Goal: Book appointment/travel/reservation

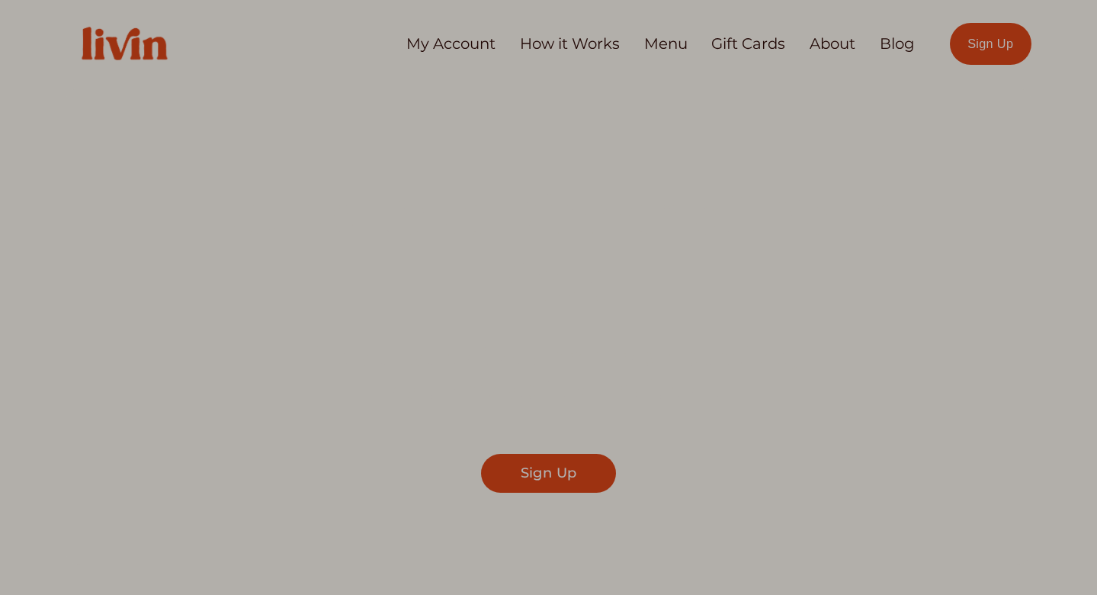
click at [428, 45] on div at bounding box center [406, 297] width 286 height 506
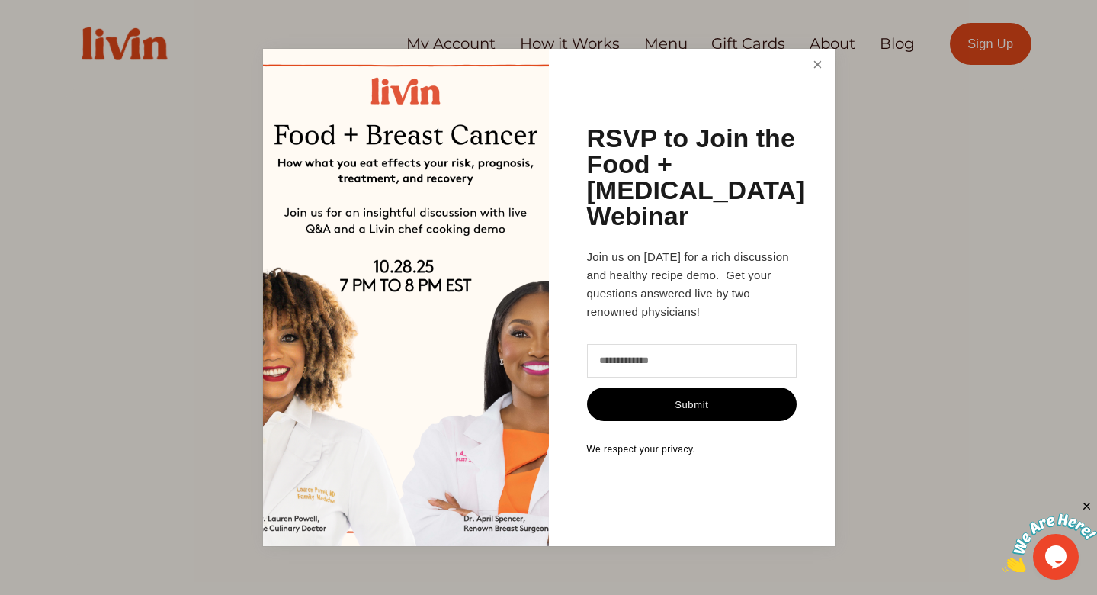
click at [815, 79] on link "Close" at bounding box center [817, 65] width 29 height 28
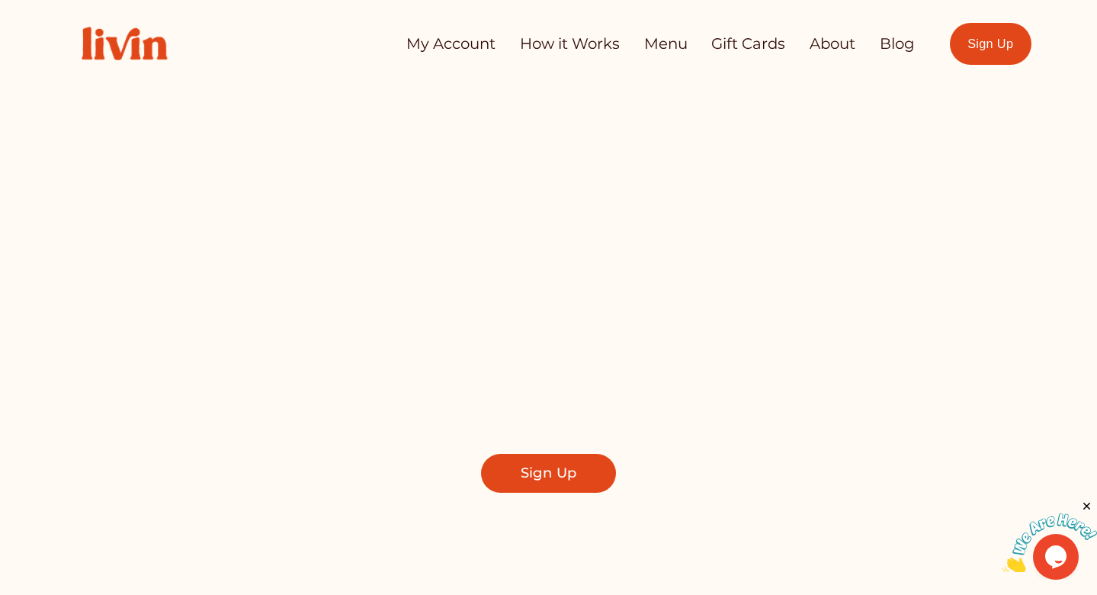
click at [471, 41] on link "My Account" at bounding box center [450, 44] width 89 height 30
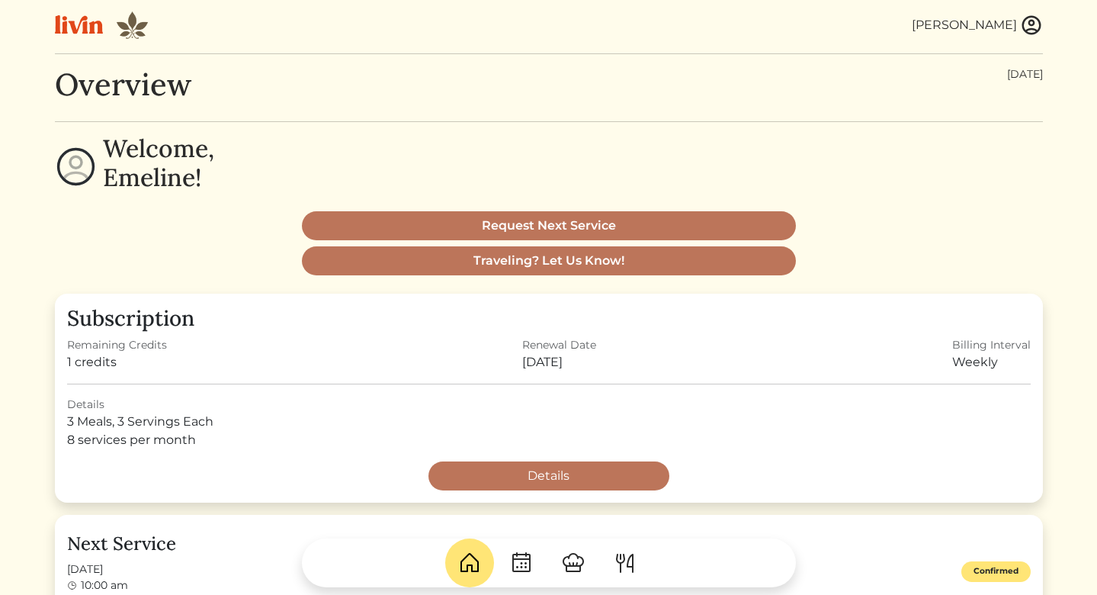
click at [1033, 23] on img at bounding box center [1031, 25] width 23 height 23
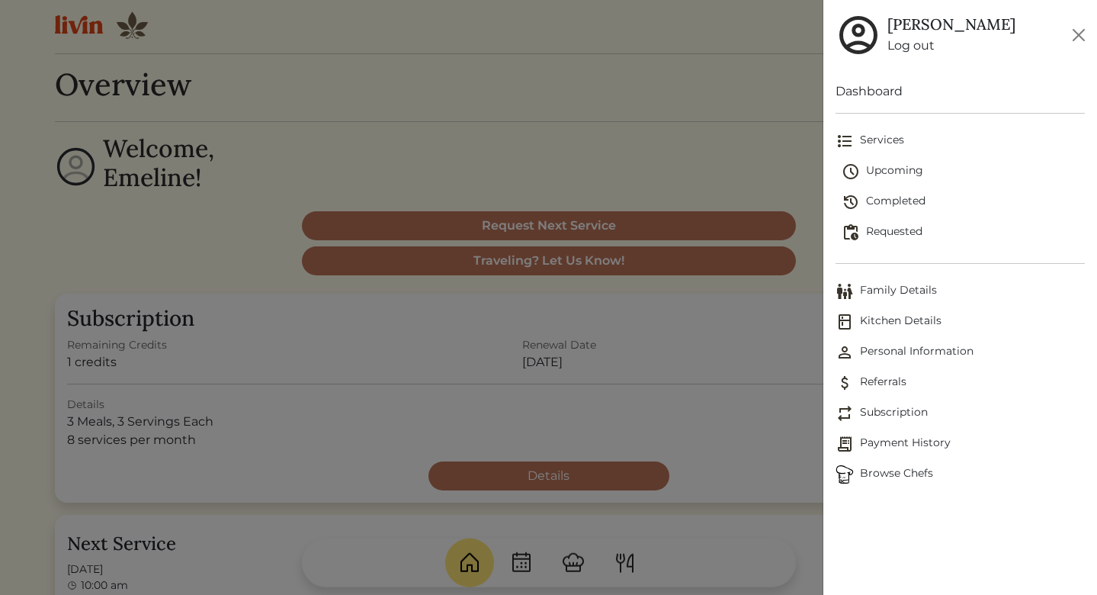
click at [884, 141] on span "Services" at bounding box center [960, 141] width 249 height 18
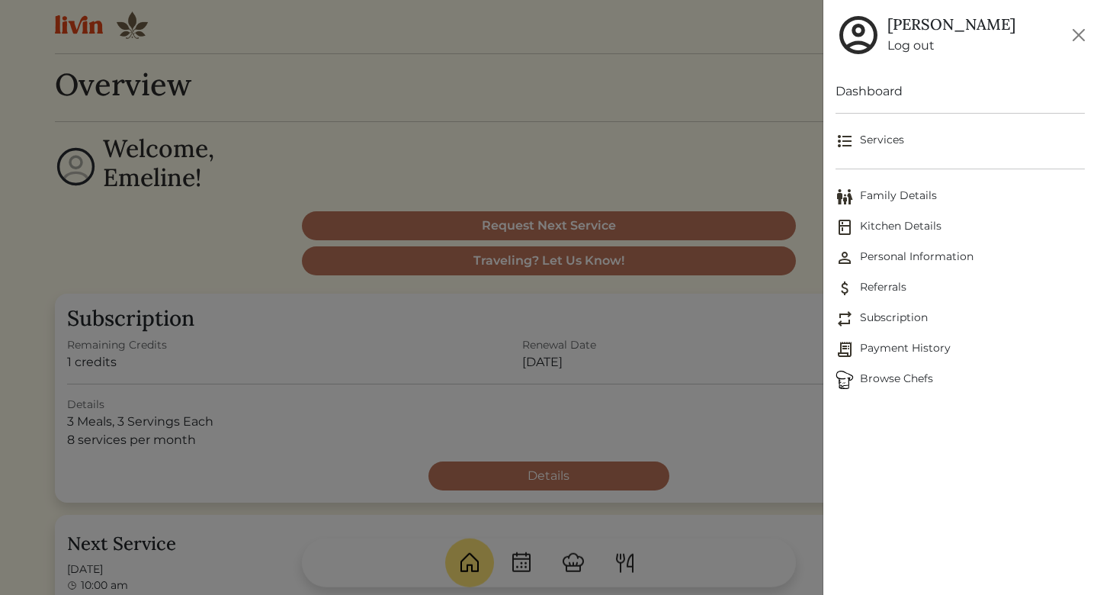
click at [884, 140] on span "Services" at bounding box center [960, 141] width 249 height 18
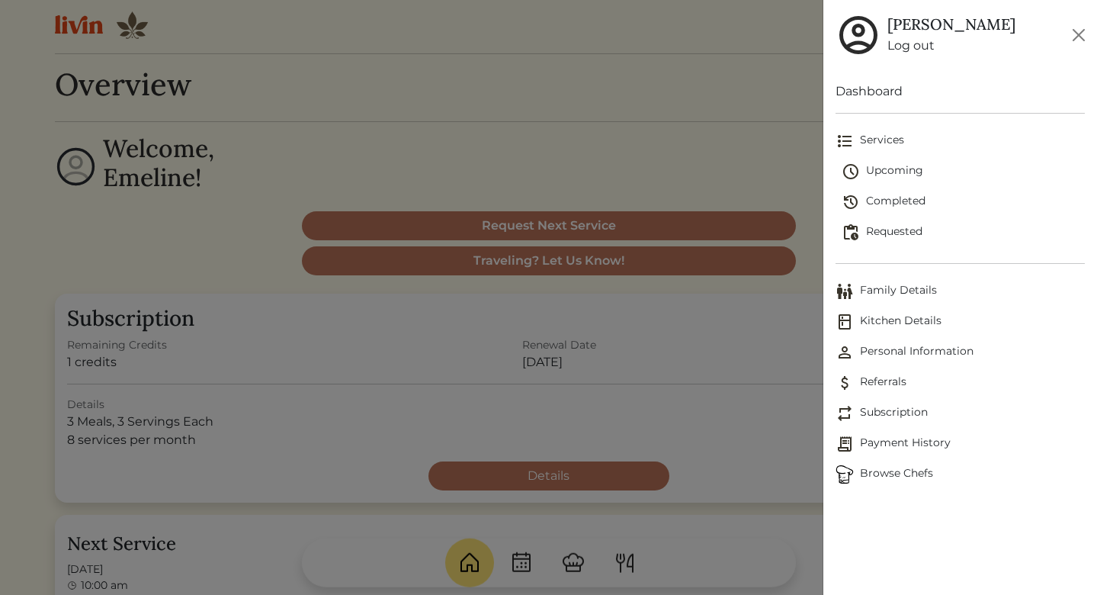
click at [716, 149] on div at bounding box center [548, 297] width 1097 height 595
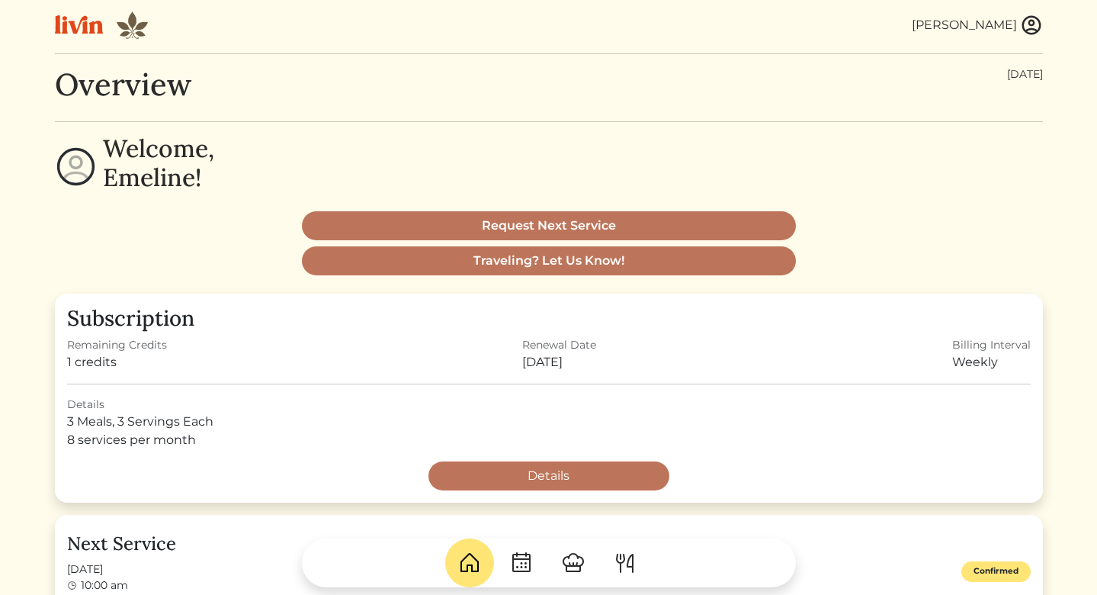
click at [527, 560] on img at bounding box center [521, 563] width 24 height 24
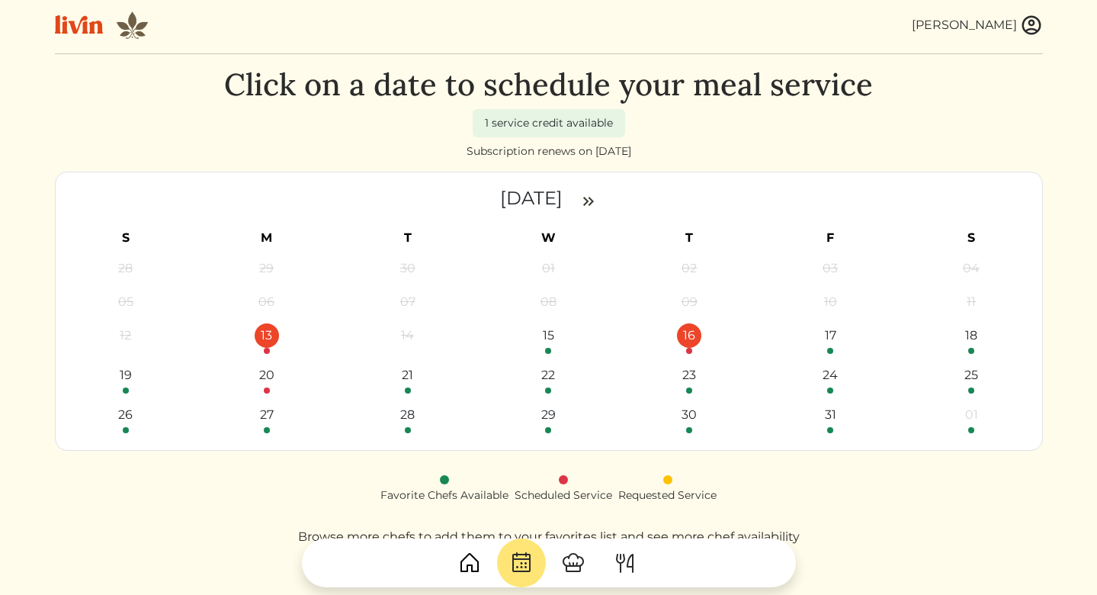
click at [689, 341] on div "16" at bounding box center [689, 335] width 24 height 24
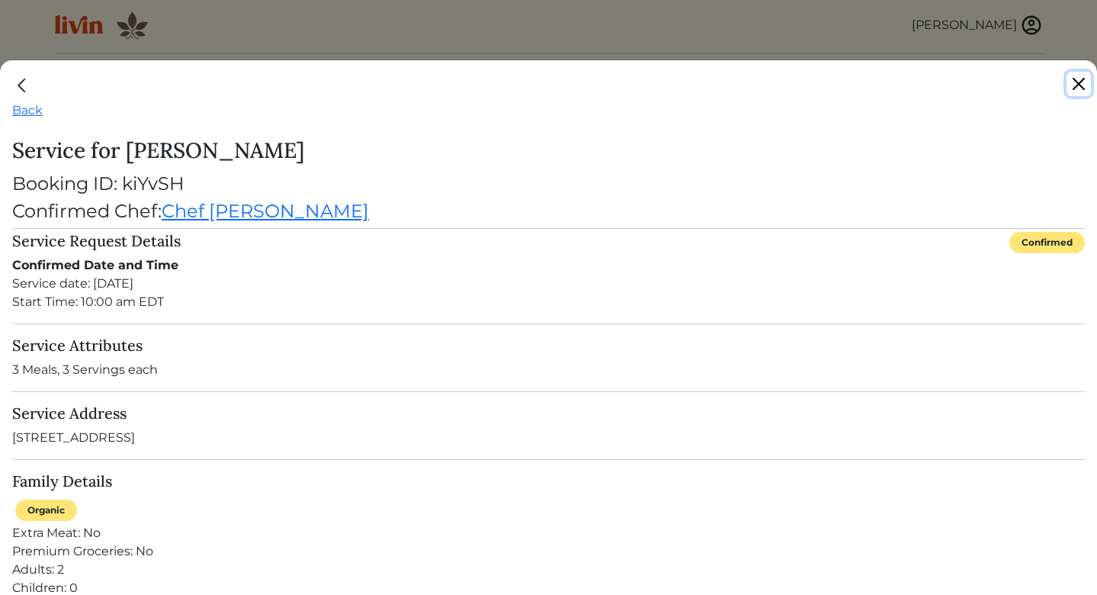
click at [1074, 88] on button "Close" at bounding box center [1079, 84] width 24 height 24
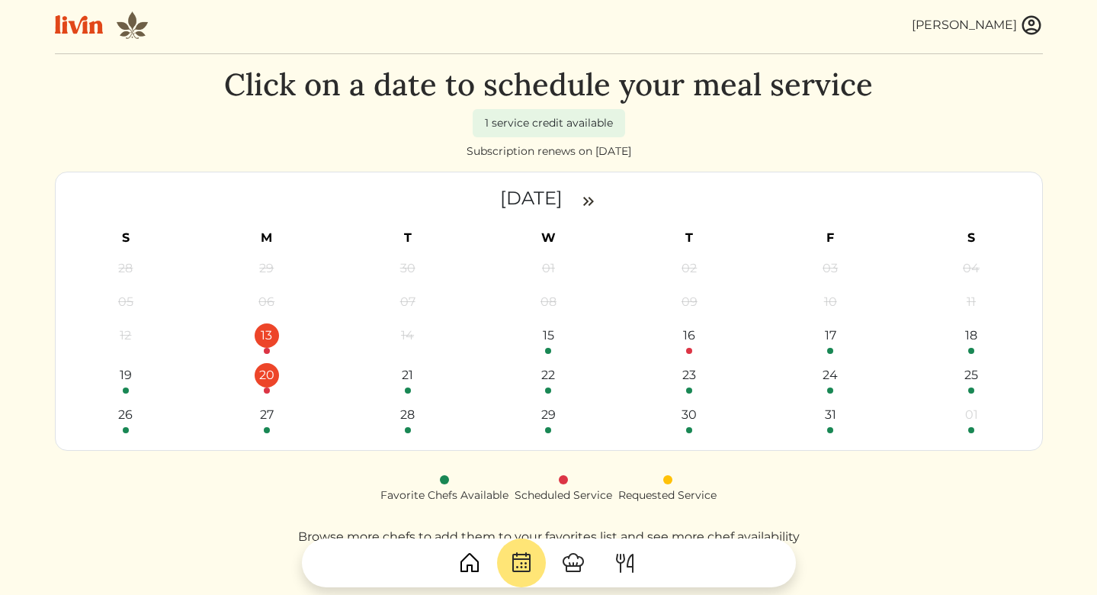
click at [265, 378] on div "20" at bounding box center [267, 375] width 24 height 24
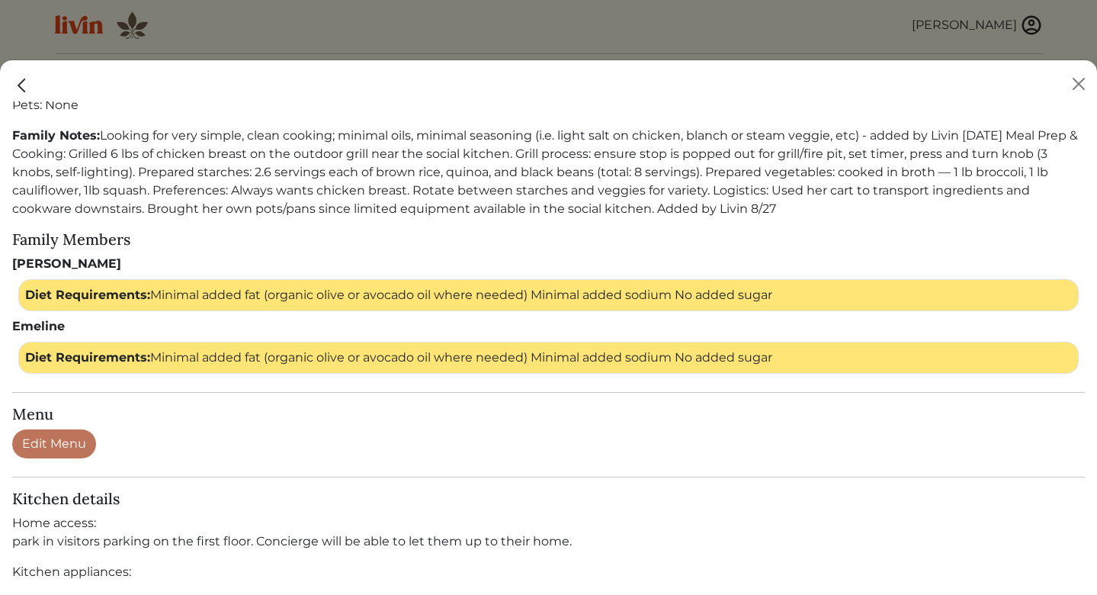
scroll to position [644, 0]
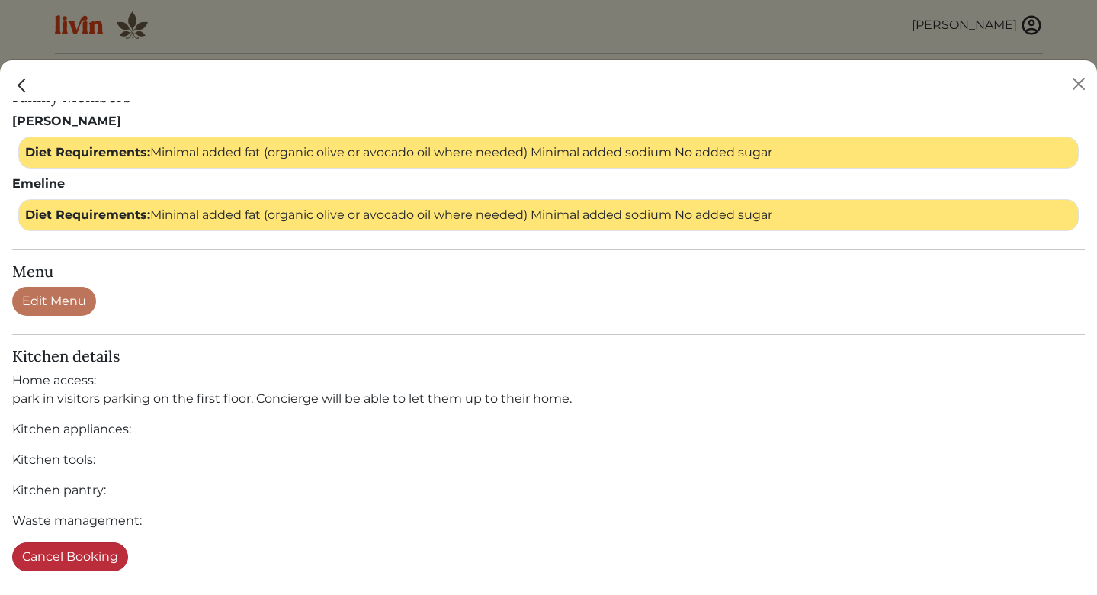
click at [120, 551] on button "Cancel Booking" at bounding box center [70, 556] width 116 height 29
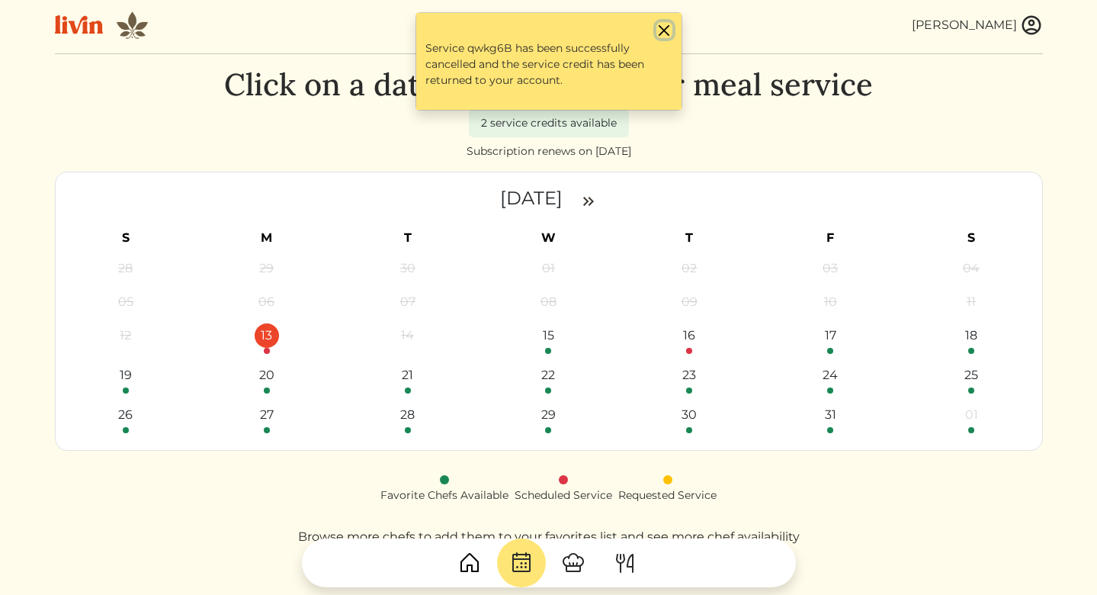
click at [660, 31] on button "Close" at bounding box center [665, 30] width 16 height 16
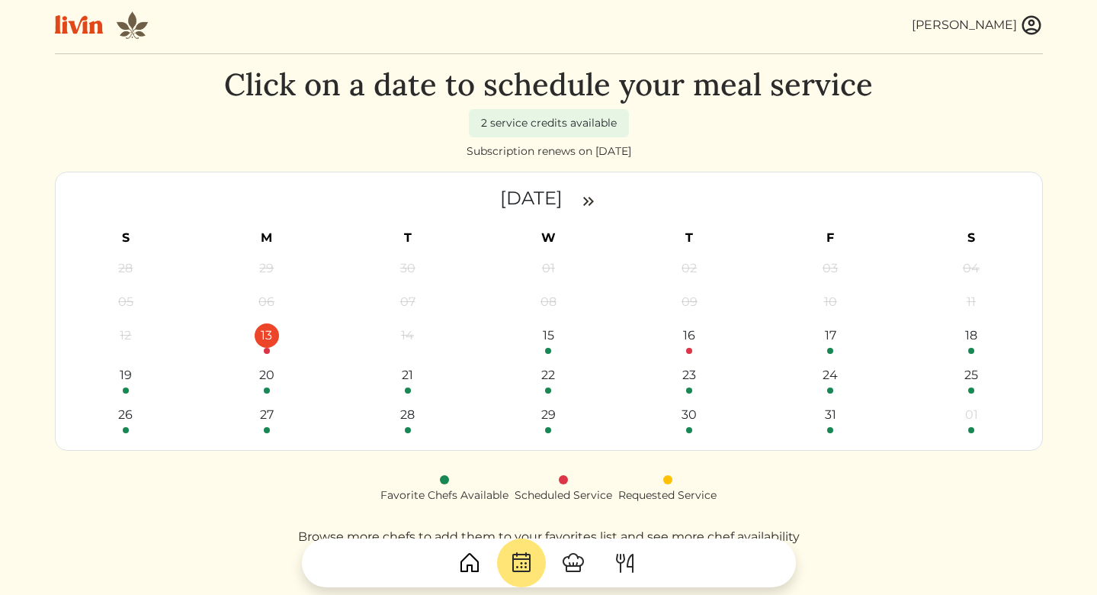
click at [230, 512] on div "Click on a date to schedule your meal service 2 service credits available Subsc…" at bounding box center [549, 326] width 988 height 521
click at [597, 200] on img at bounding box center [589, 201] width 18 height 18
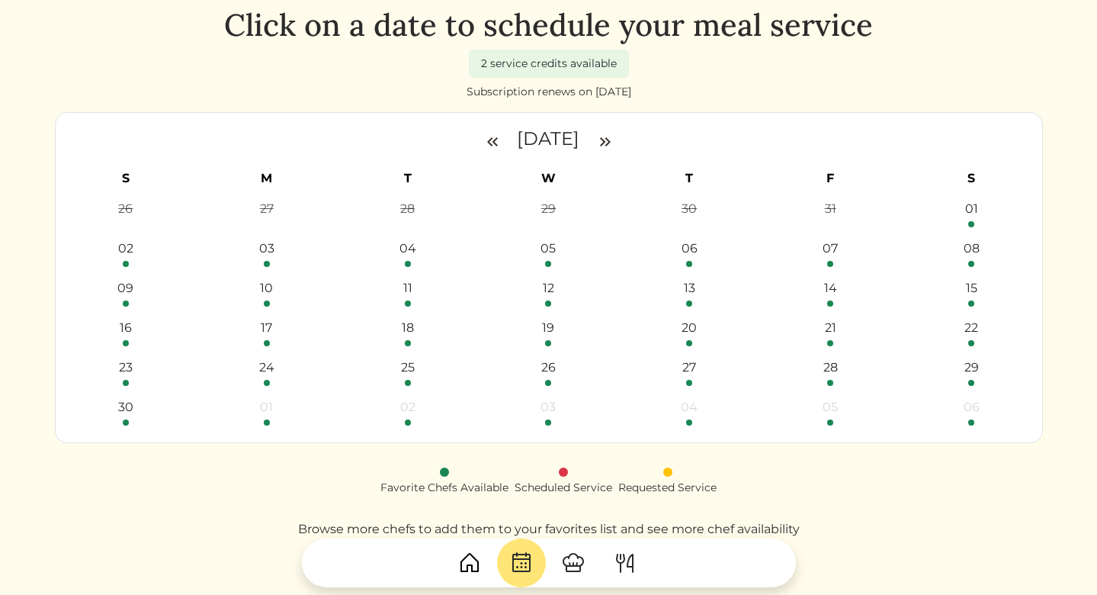
scroll to position [59, 0]
click at [483, 141] on img at bounding box center [492, 142] width 18 height 18
